Goal: Transaction & Acquisition: Purchase product/service

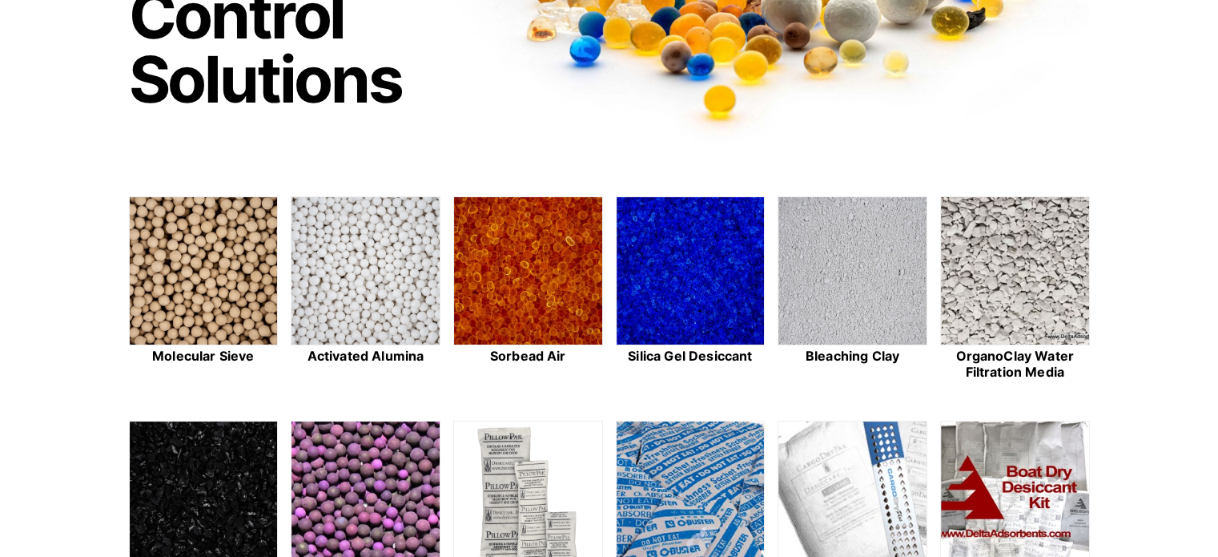
scroll to position [320, 0]
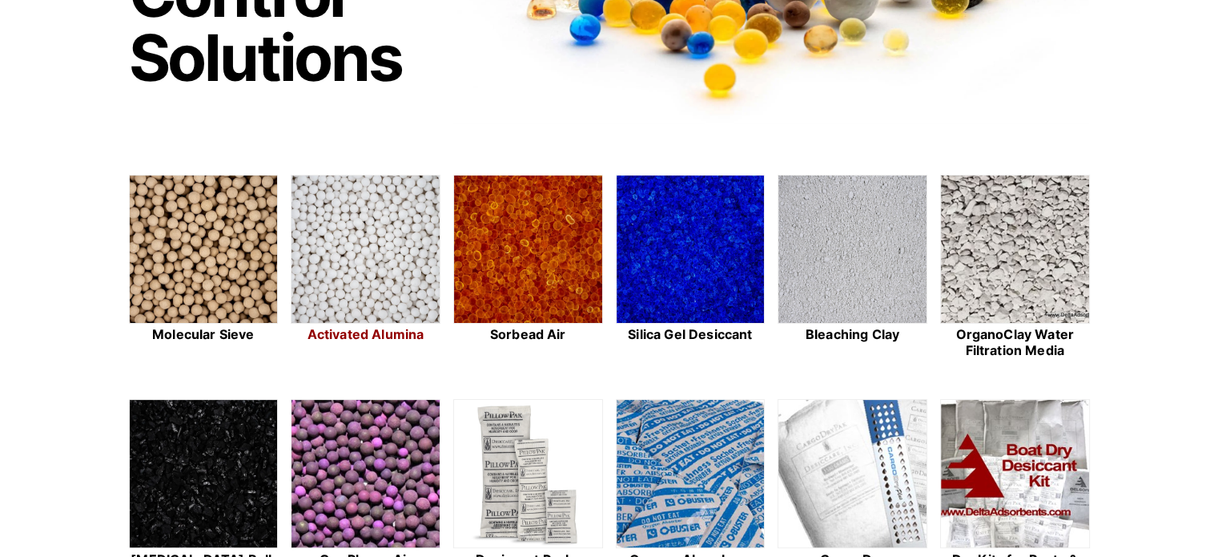
click at [364, 291] on img at bounding box center [366, 249] width 148 height 149
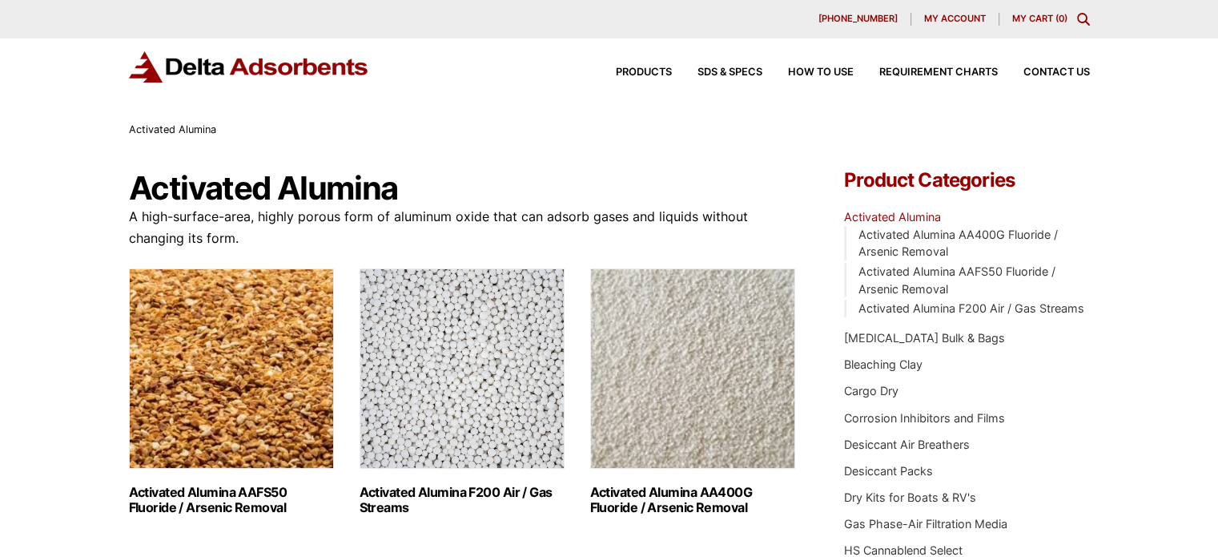
click at [436, 384] on img "Visit product category Activated Alumina F200 Air / Gas Streams" at bounding box center [462, 368] width 205 height 200
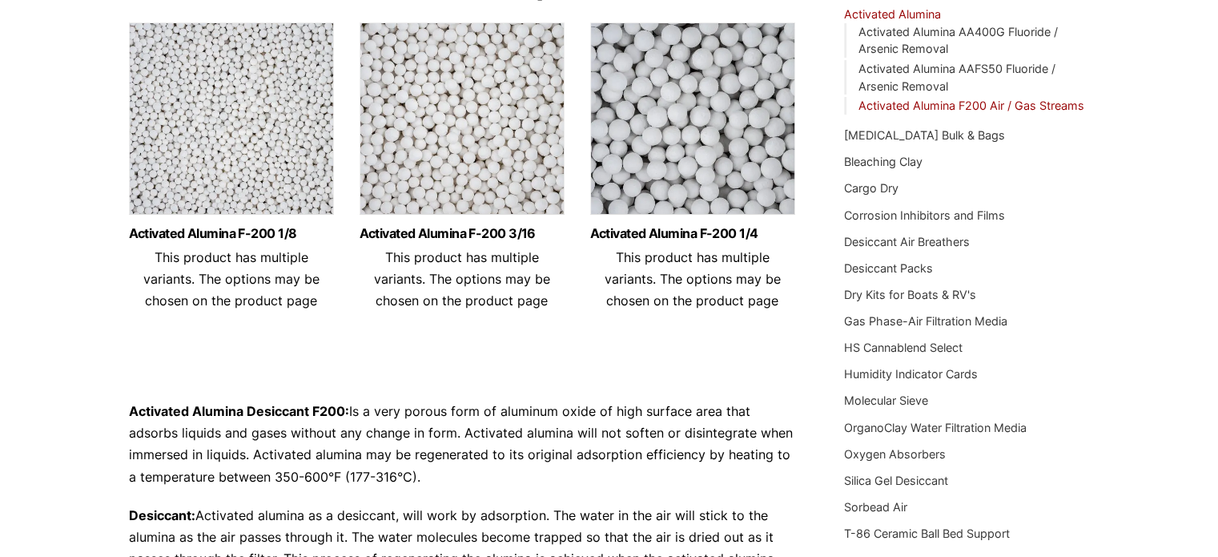
scroll to position [212, 0]
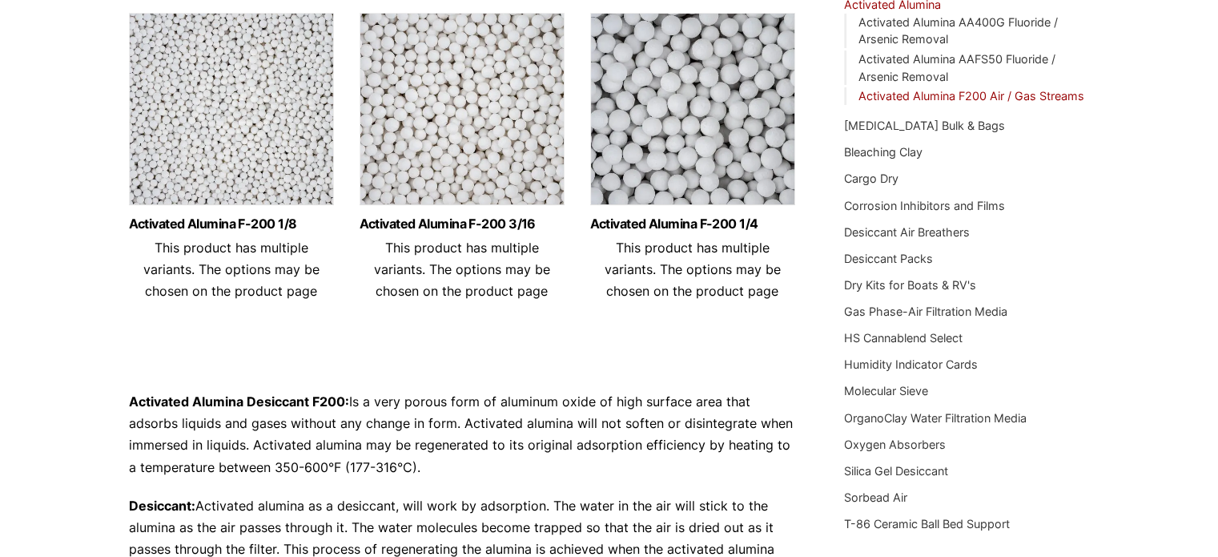
click at [537, 112] on img at bounding box center [462, 113] width 205 height 200
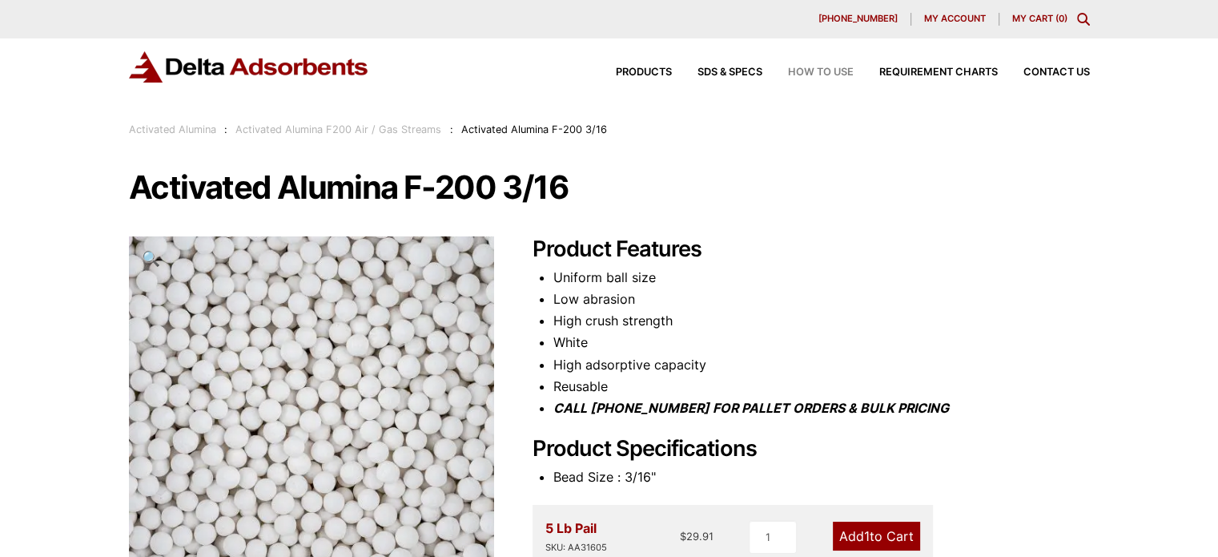
click at [799, 75] on span "How to Use" at bounding box center [821, 72] width 66 height 10
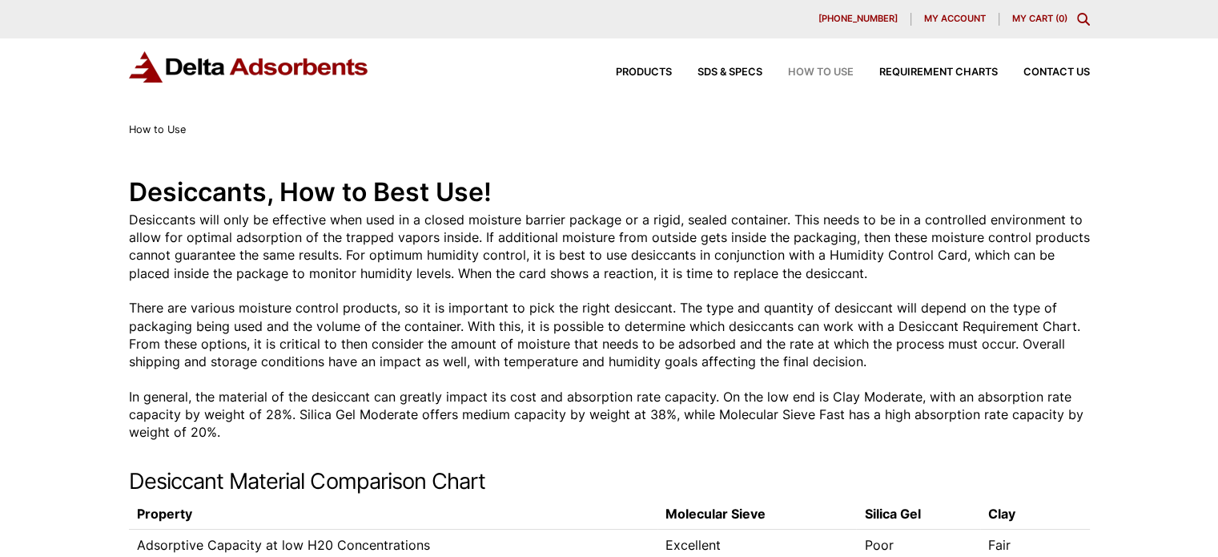
click at [1160, 442] on div "Desiccants, How to Best Use! Desiccants will only be effective when used in a c…" at bounding box center [609, 457] width 1218 height 637
click at [650, 74] on span "Products" at bounding box center [644, 72] width 56 height 10
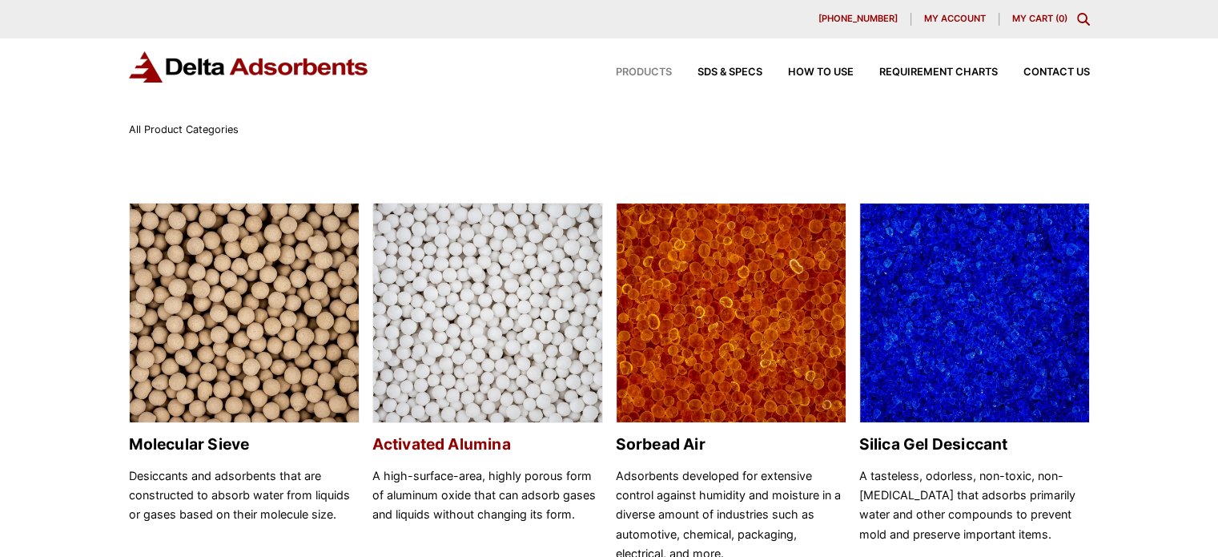
click at [503, 332] on img at bounding box center [487, 313] width 229 height 220
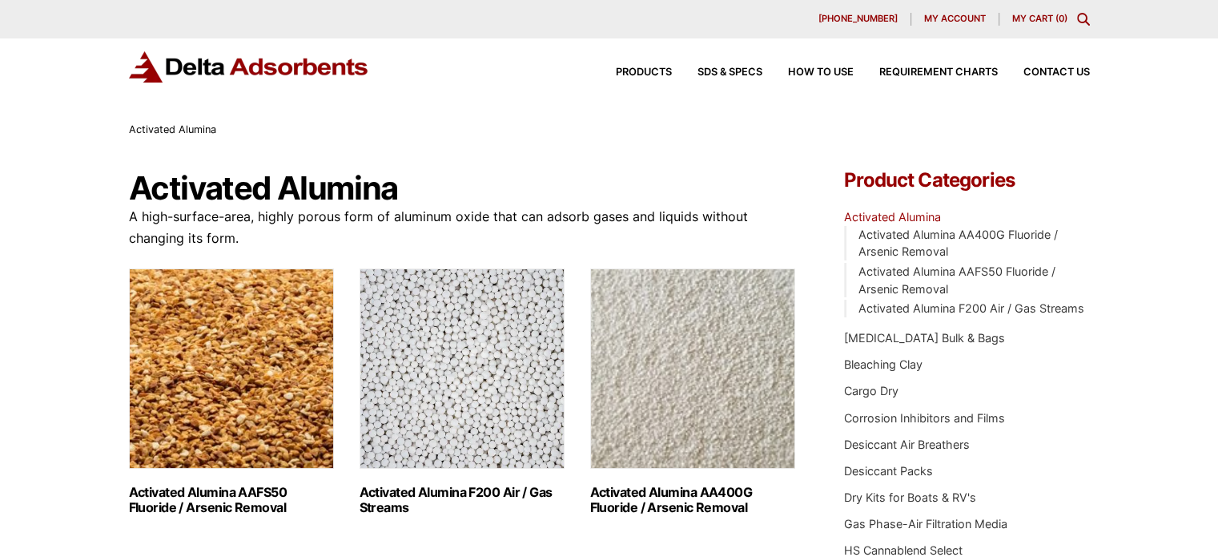
scroll to position [80, 0]
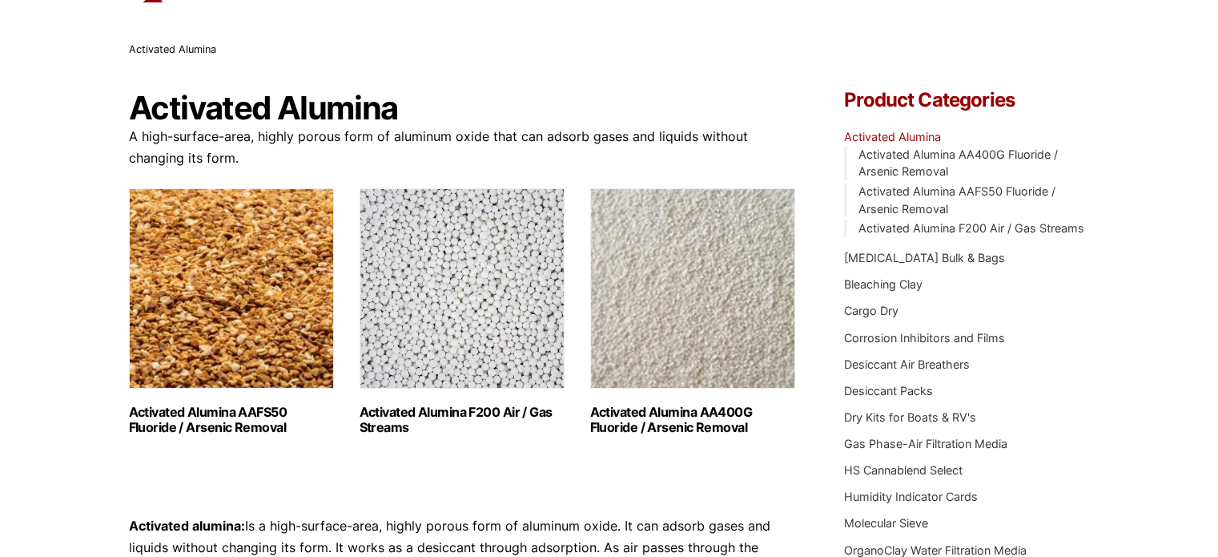
click at [513, 294] on img "Visit product category Activated Alumina F200 Air / Gas Streams" at bounding box center [462, 288] width 205 height 200
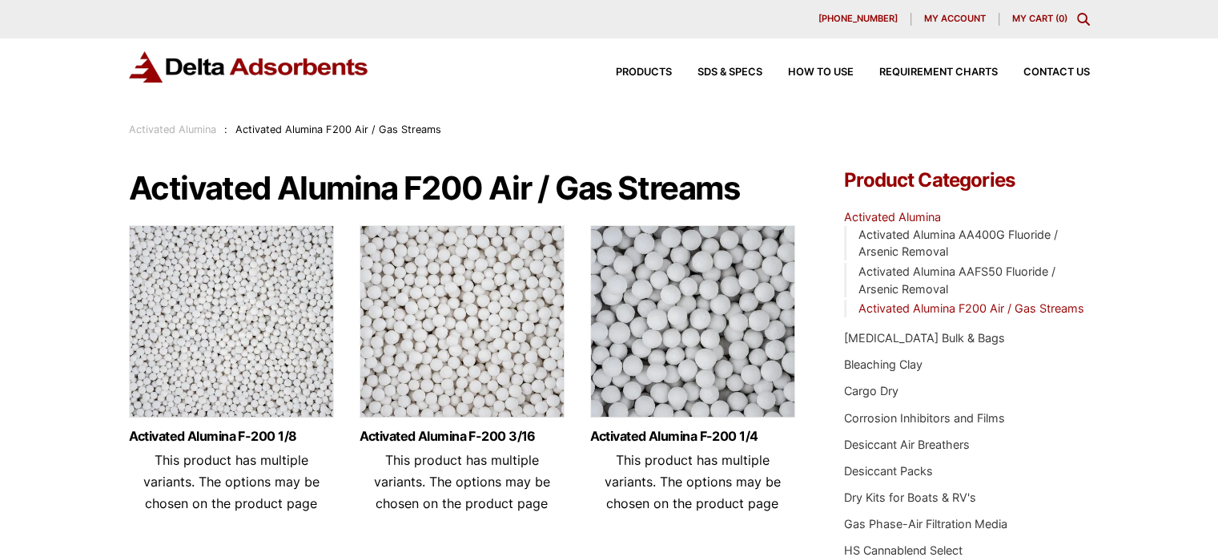
click at [645, 361] on img at bounding box center [692, 325] width 205 height 200
click at [478, 396] on img at bounding box center [462, 325] width 205 height 200
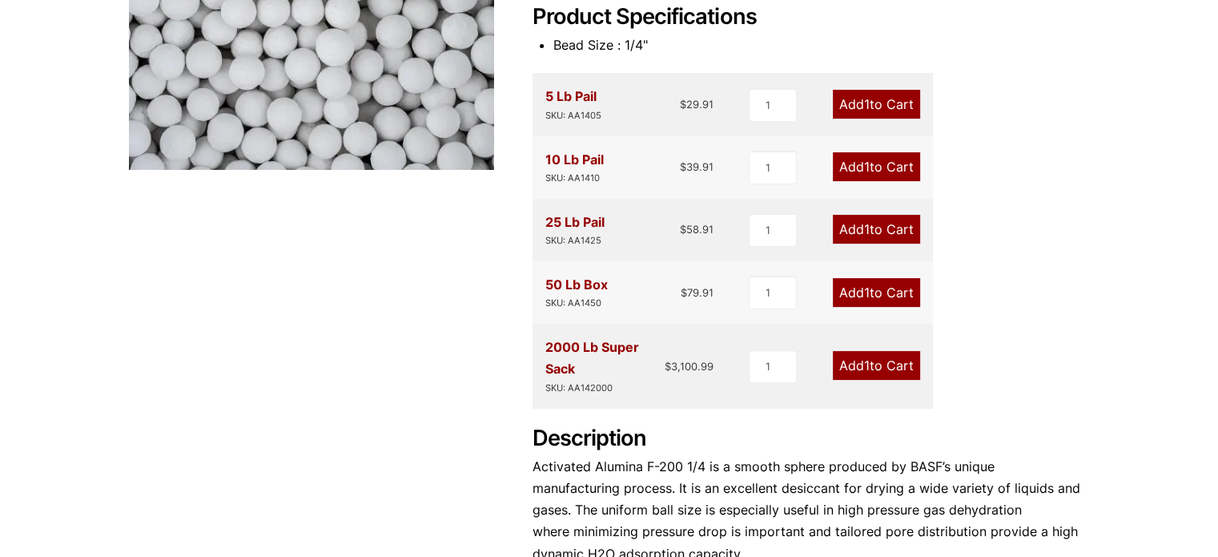
scroll to position [481, 0]
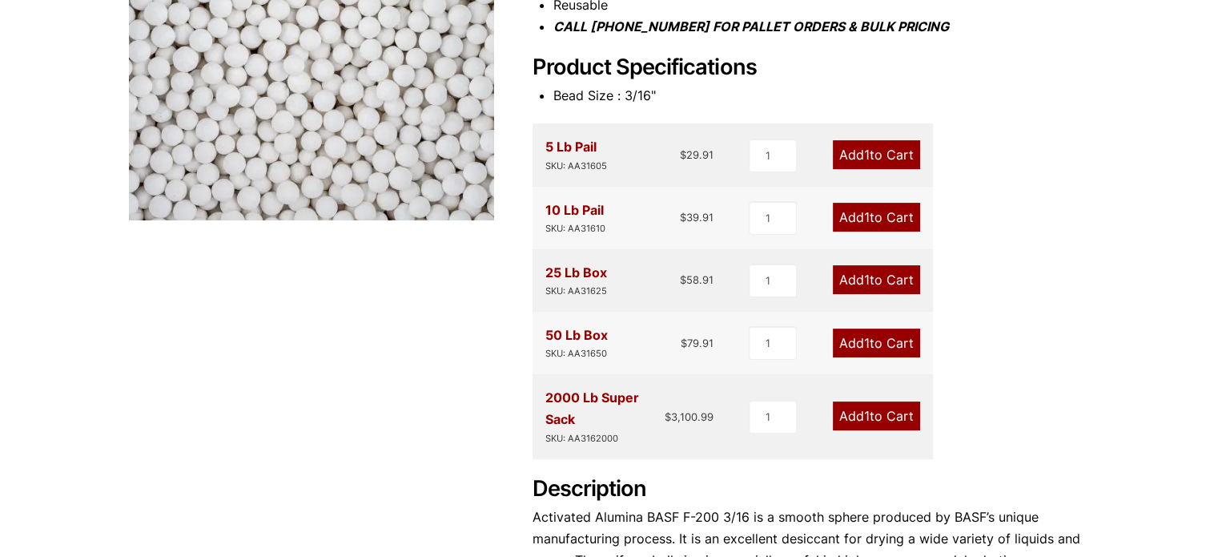
scroll to position [400, 0]
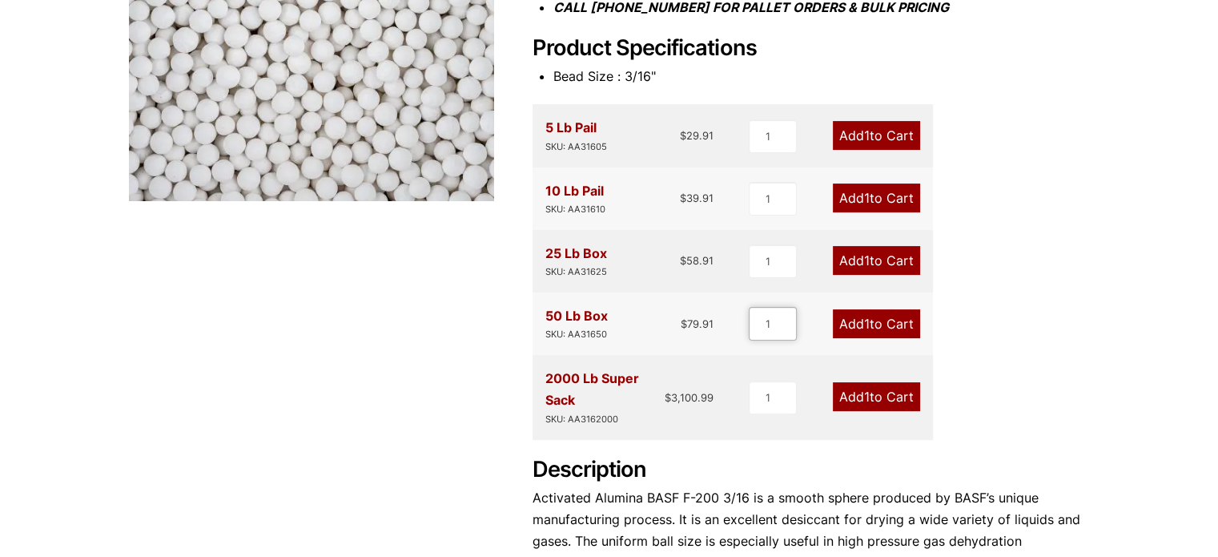
click at [787, 316] on input "1" at bounding box center [773, 324] width 48 height 34
click at [786, 317] on input "2" at bounding box center [773, 324] width 48 height 34
click at [786, 317] on input "3" at bounding box center [772, 324] width 48 height 34
click at [786, 317] on input "4" at bounding box center [772, 324] width 48 height 34
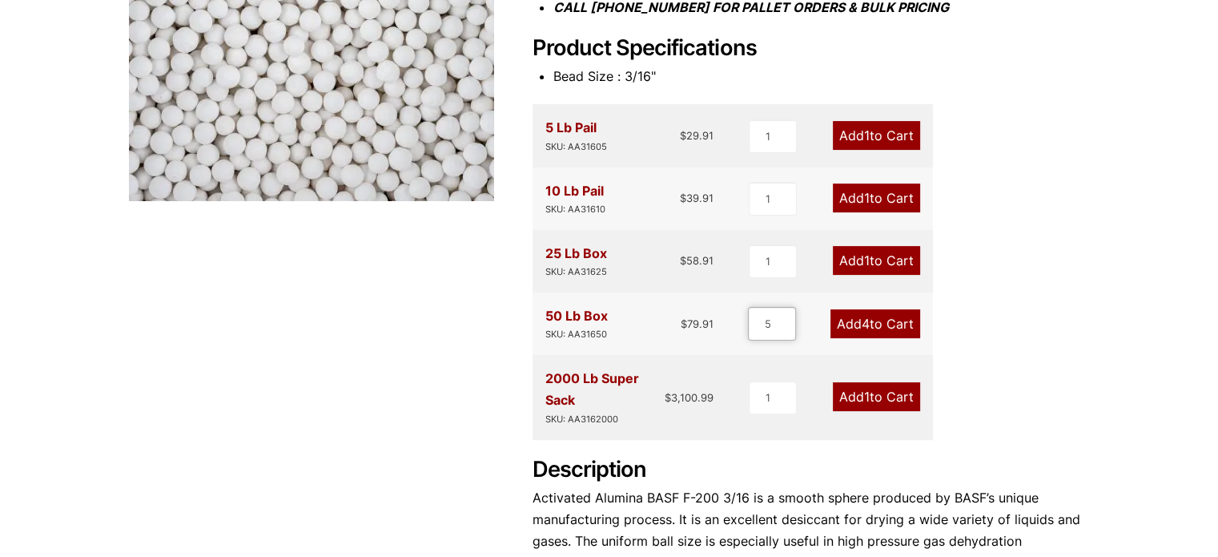
type input "5"
click at [786, 316] on input "5" at bounding box center [772, 324] width 48 height 34
click at [844, 318] on link "Add 5 to Cart" at bounding box center [875, 323] width 90 height 29
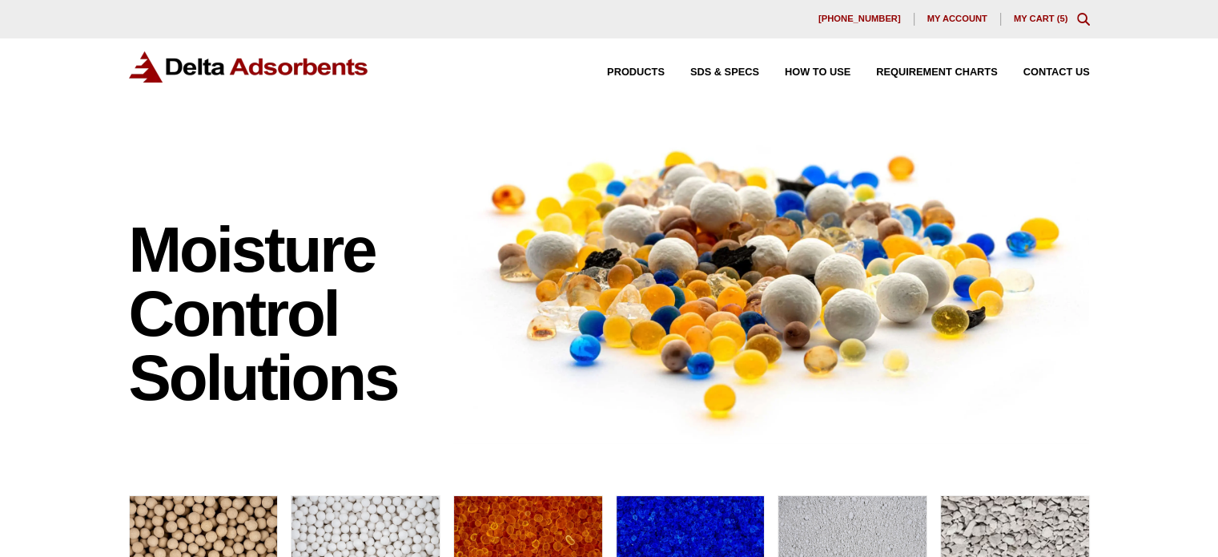
click at [1044, 18] on link "My Cart ( 5 )" at bounding box center [1041, 19] width 54 height 10
